Goal: Find specific page/section: Find specific page/section

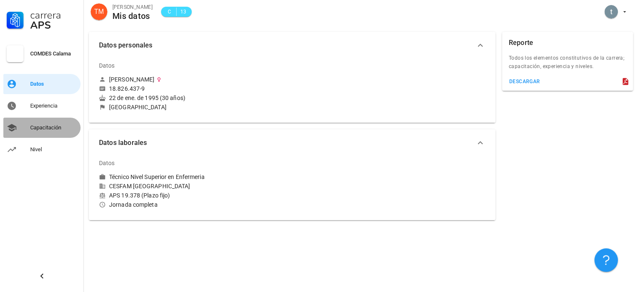
click at [40, 128] on div "Capacitación" at bounding box center [53, 127] width 47 height 7
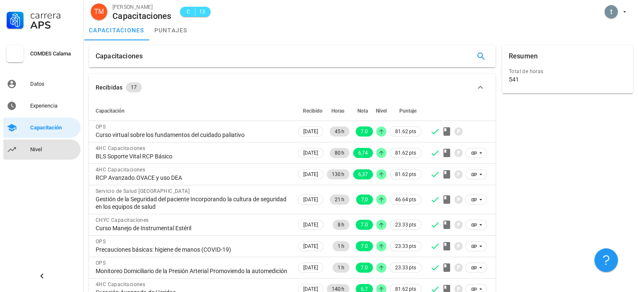
click at [34, 148] on div "Nivel" at bounding box center [53, 149] width 47 height 7
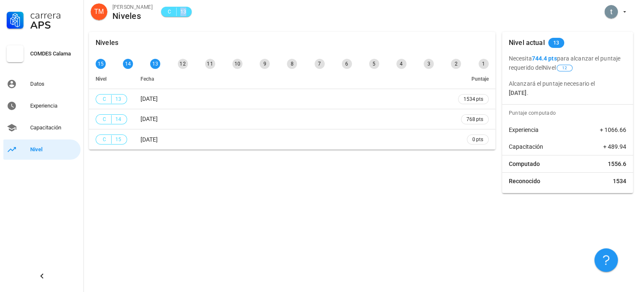
drag, startPoint x: 181, startPoint y: 11, endPoint x: 189, endPoint y: 11, distance: 8.0
click at [189, 11] on span "C 13" at bounding box center [176, 12] width 31 height 10
click at [225, 13] on div "TM [PERSON_NAME] Niveles C 13" at bounding box center [361, 13] width 554 height 27
